Goal: Task Accomplishment & Management: Complete application form

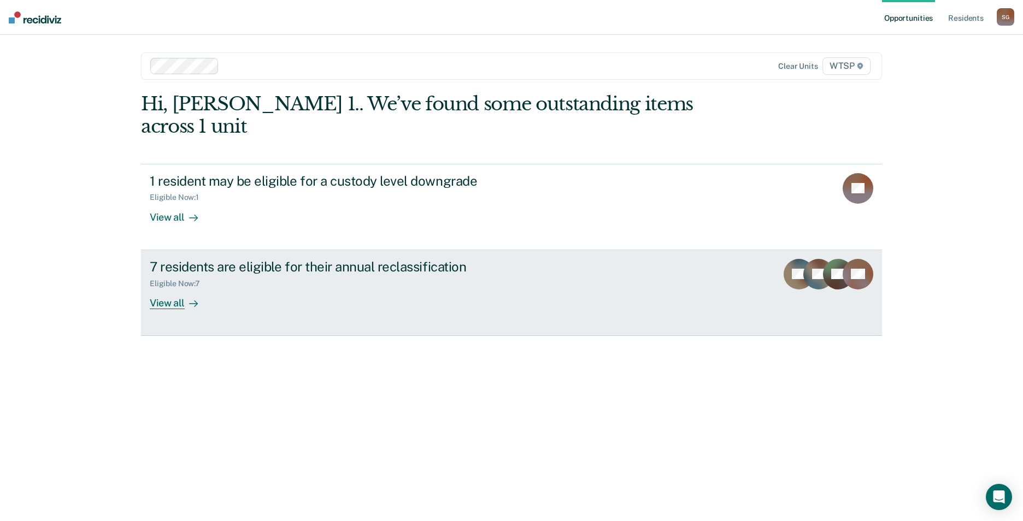
click at [194, 299] on icon at bounding box center [193, 303] width 9 height 9
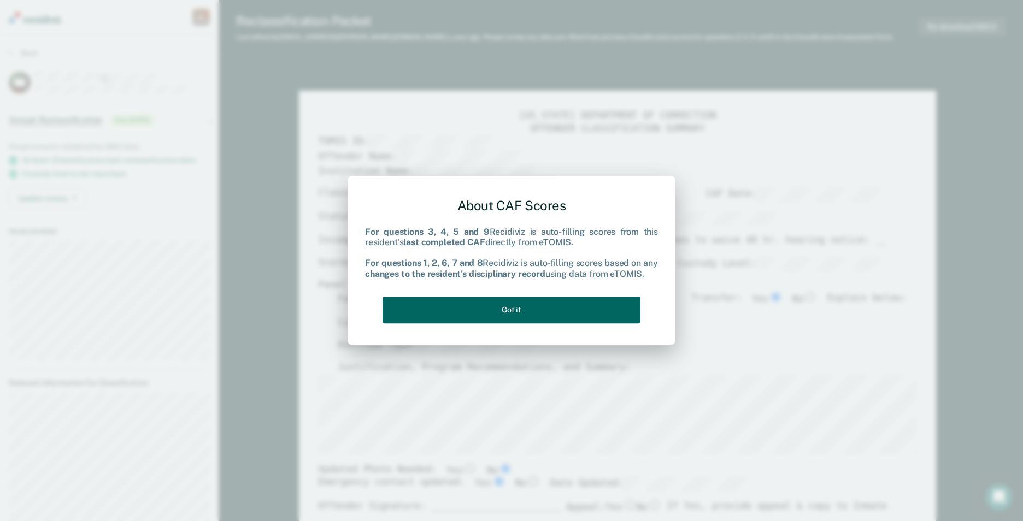
type textarea "x"
click at [521, 309] on button "Got it" at bounding box center [511, 310] width 258 height 27
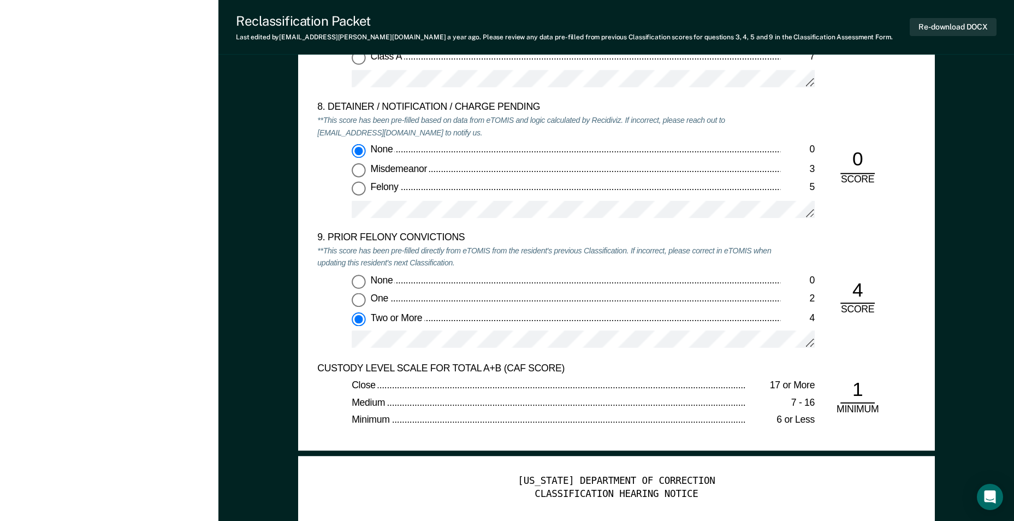
scroll to position [2240, 0]
